Goal: Task Accomplishment & Management: Manage account settings

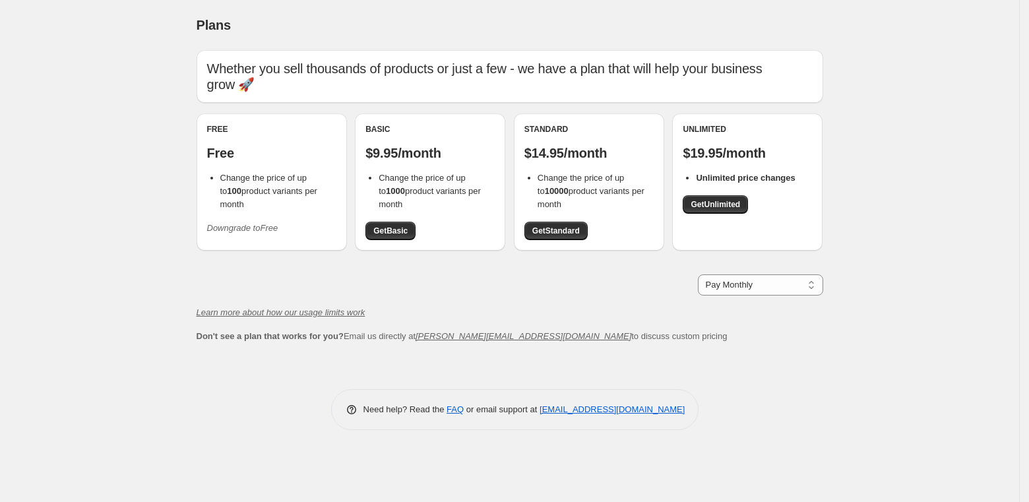
click at [251, 223] on icon "Downgrade to Free" at bounding box center [242, 228] width 71 height 10
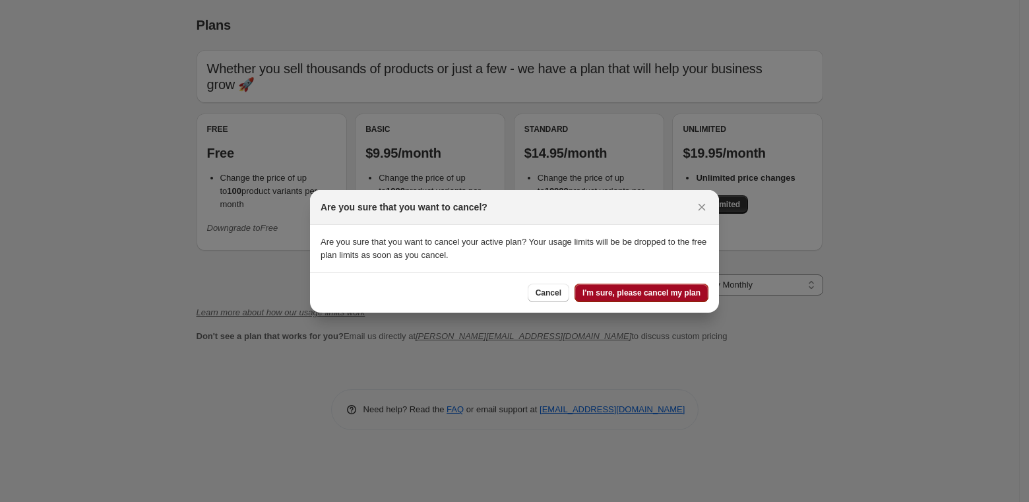
click at [630, 294] on span "I'm sure, please cancel my plan" at bounding box center [641, 293] width 118 height 11
